Goal: Entertainment & Leisure: Consume media (video, audio)

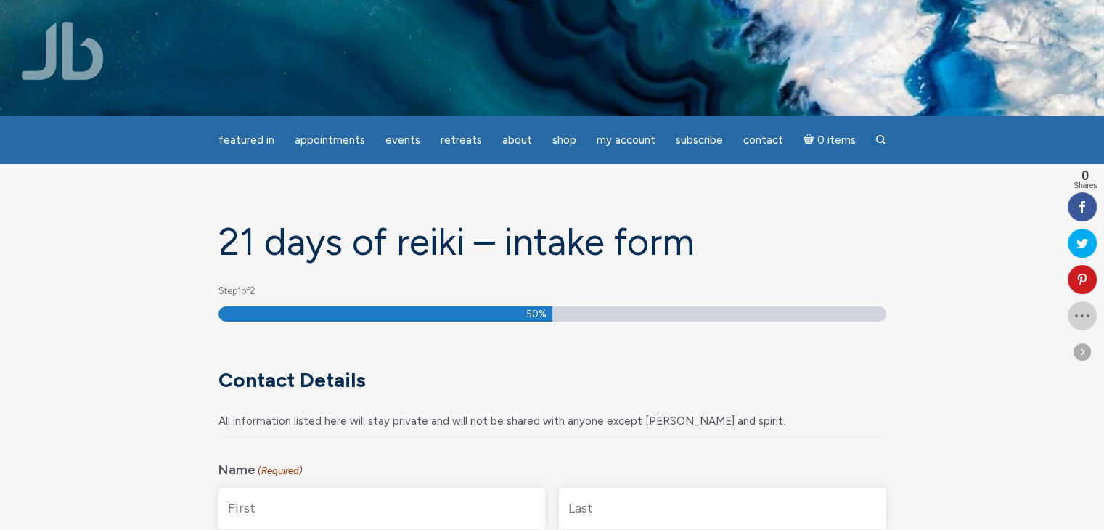
click at [1075, 313] on icon at bounding box center [1081, 316] width 29 height 12
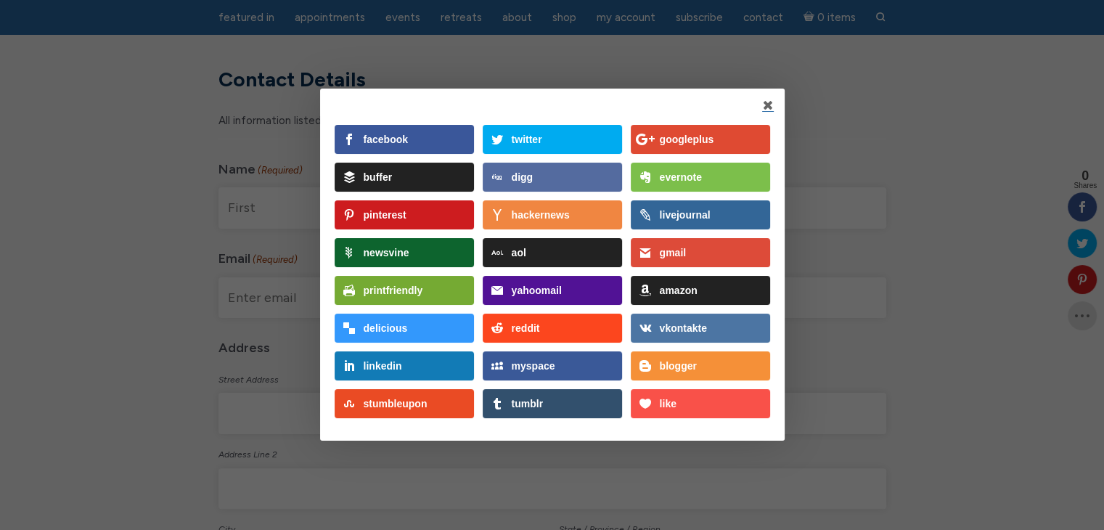
scroll to position [73, 0]
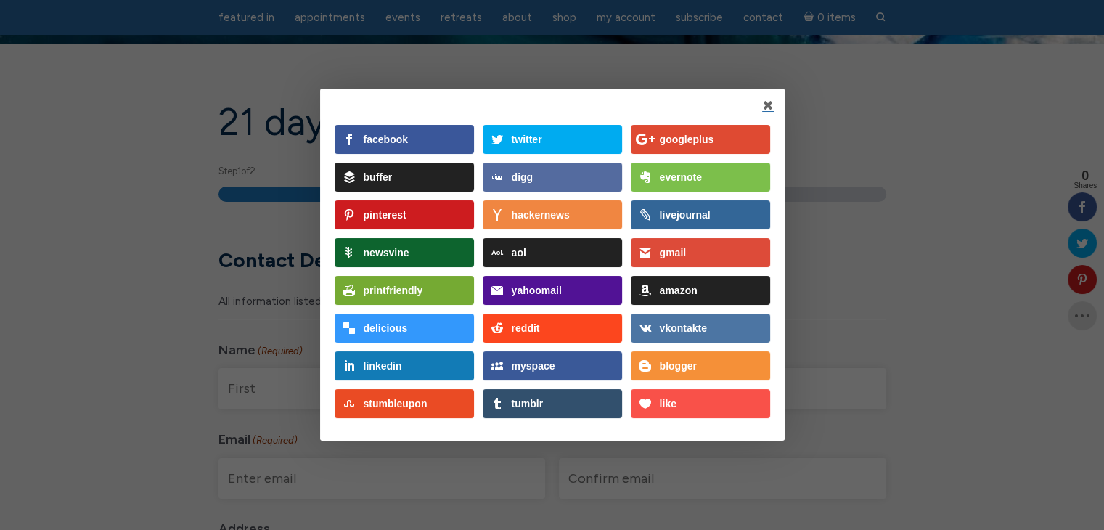
click at [773, 99] on div "facebook twitter googleplus buffer digg evernote pinterest hackernews livejourn…" at bounding box center [552, 265] width 464 height 352
click at [768, 107] on link at bounding box center [768, 105] width 12 height 12
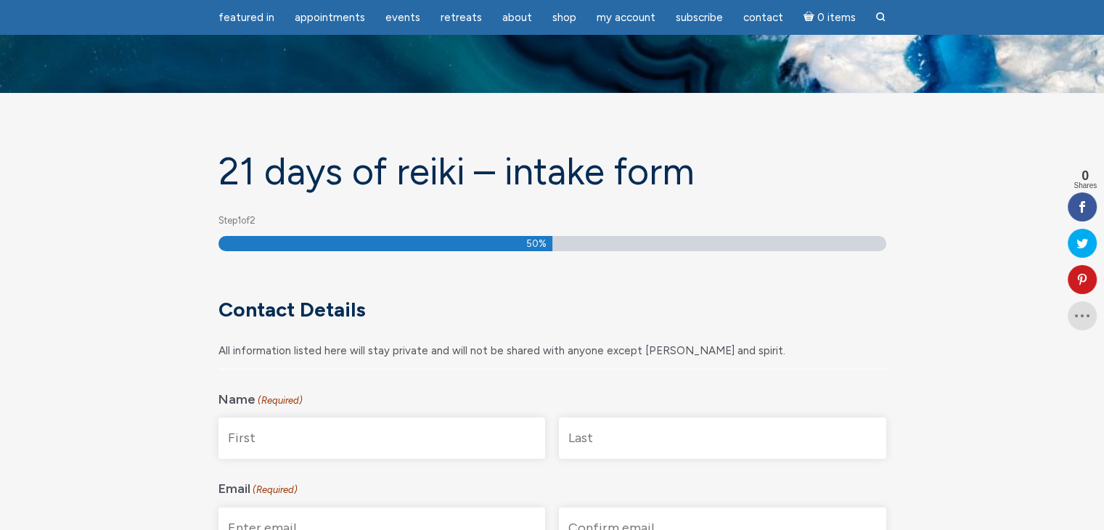
scroll to position [0, 0]
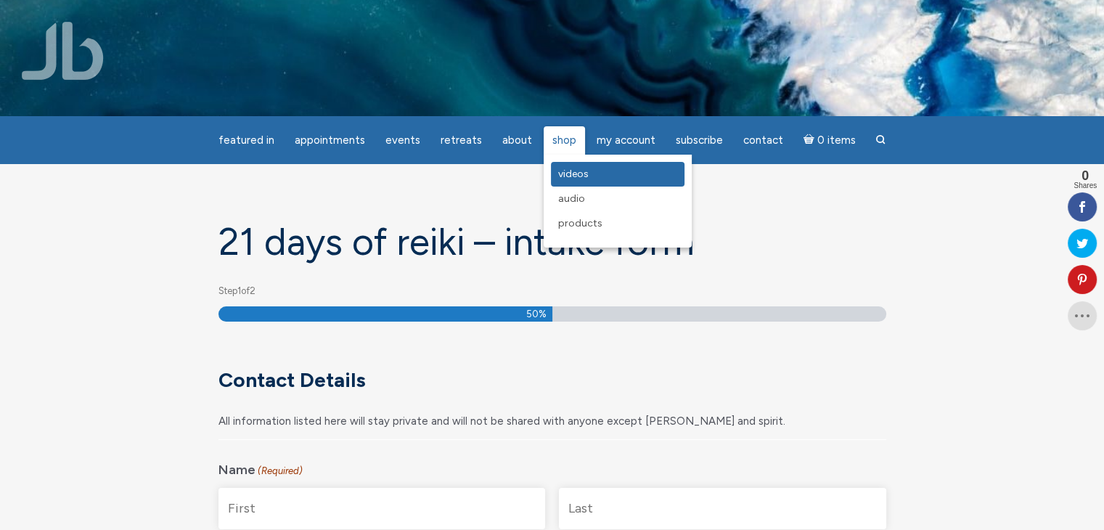
click at [566, 177] on span "Videos" at bounding box center [573, 174] width 30 height 12
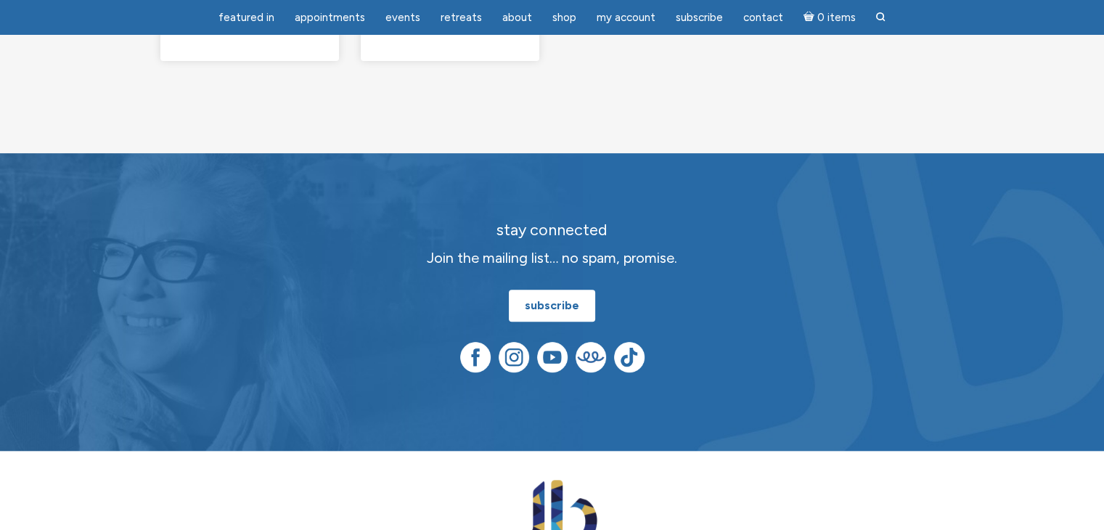
scroll to position [726, 0]
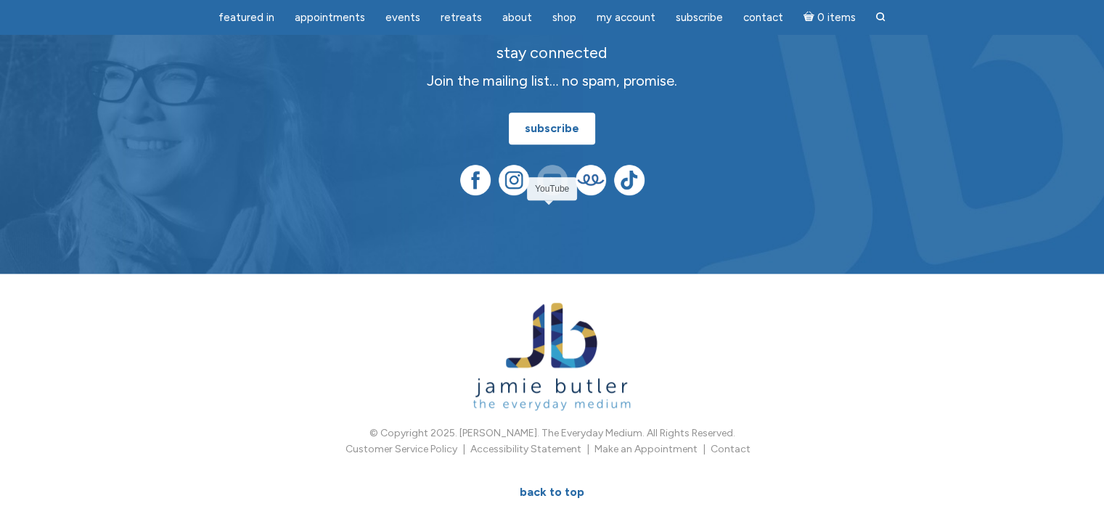
click at [551, 195] on img at bounding box center [552, 180] width 30 height 30
